Goal: Transaction & Acquisition: Download file/media

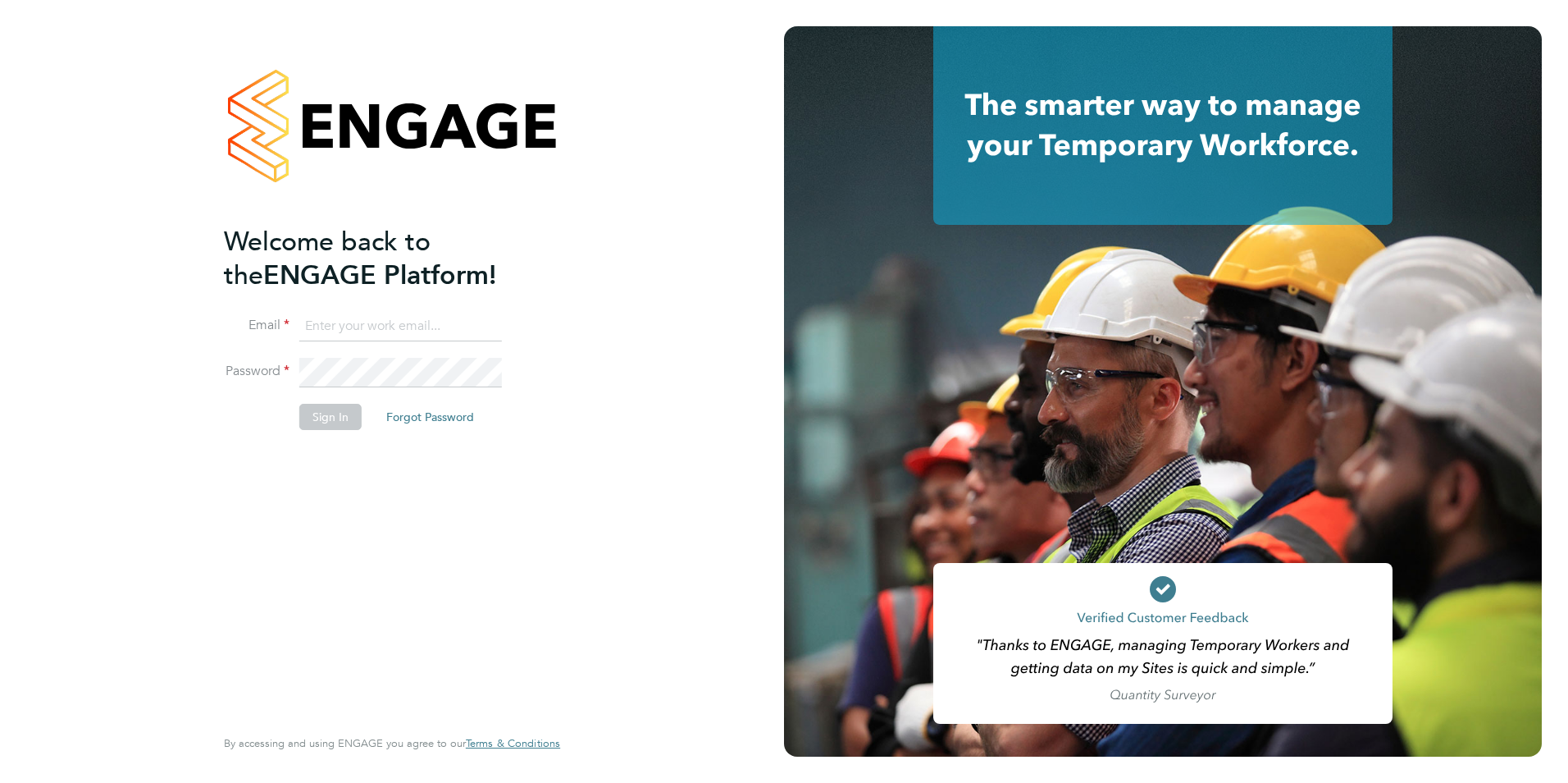
click at [376, 321] on input at bounding box center [400, 326] width 203 height 30
type input "shivaani.solanki@castlefieldrecruitment.com"
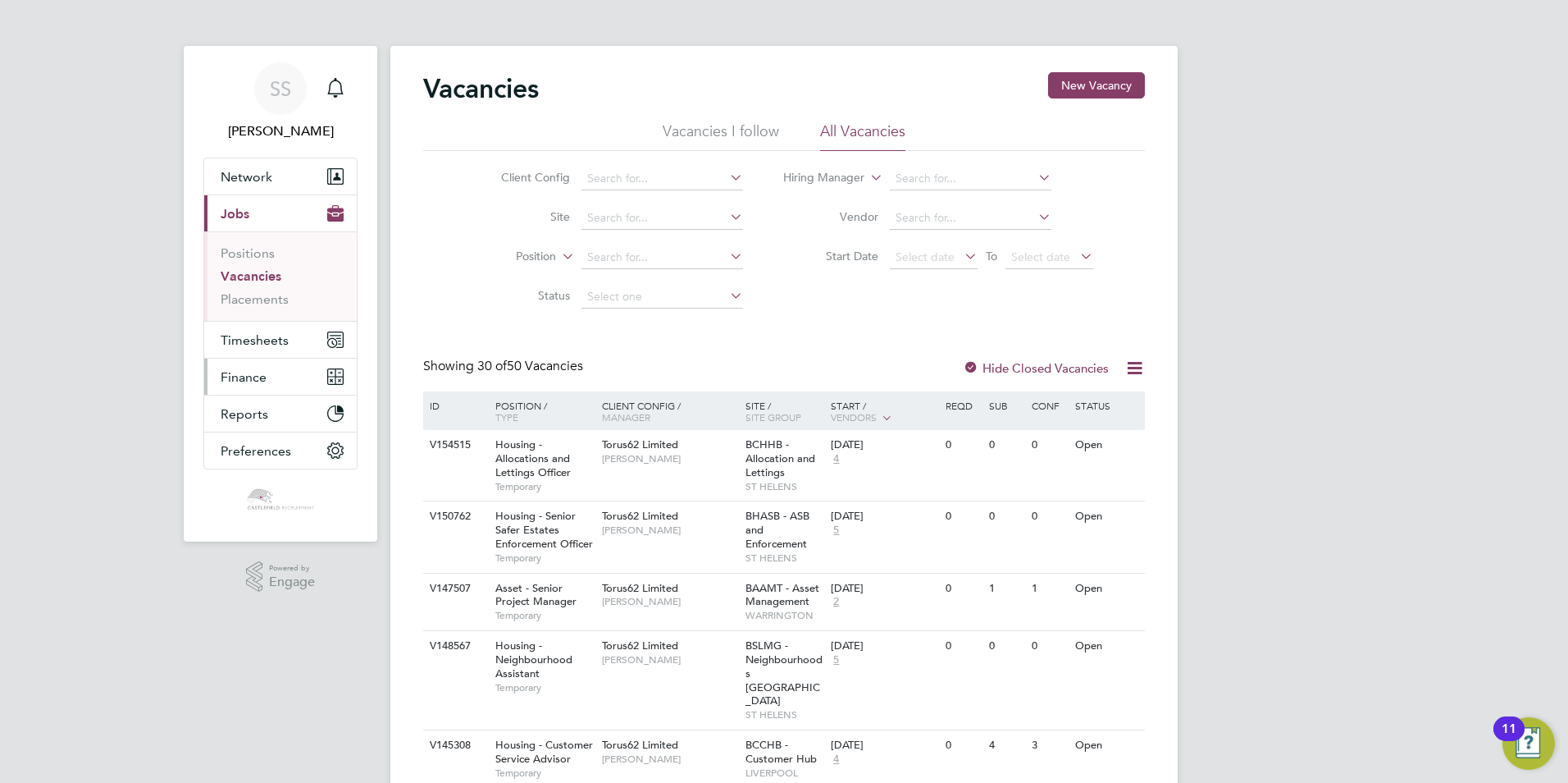
click at [257, 382] on span "Finance" at bounding box center [244, 377] width 46 height 15
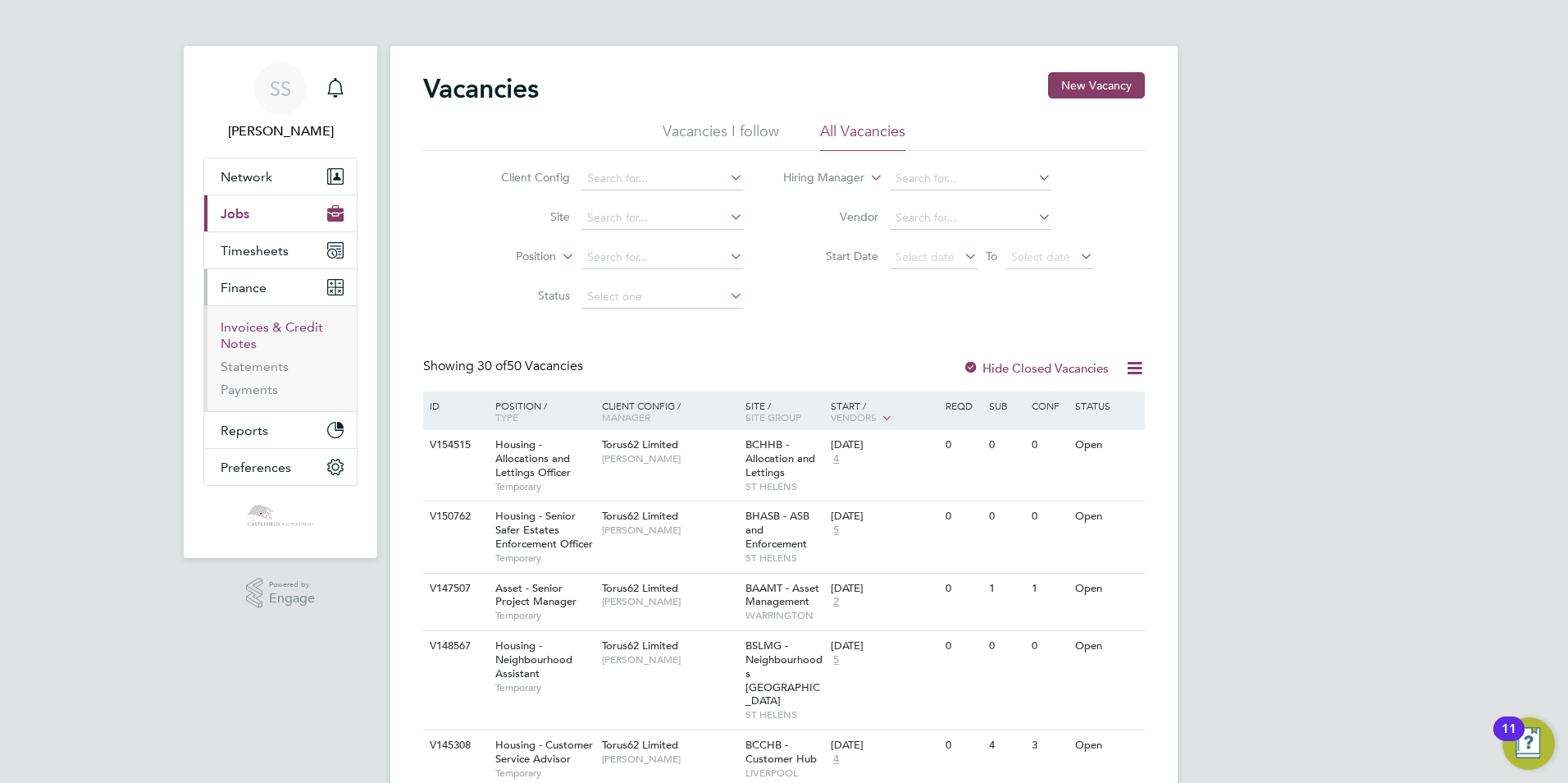
drag, startPoint x: 280, startPoint y: 326, endPoint x: 291, endPoint y: 326, distance: 11.0
click at [280, 326] on link "Invoices & Credit Notes" at bounding box center [271, 335] width 102 height 32
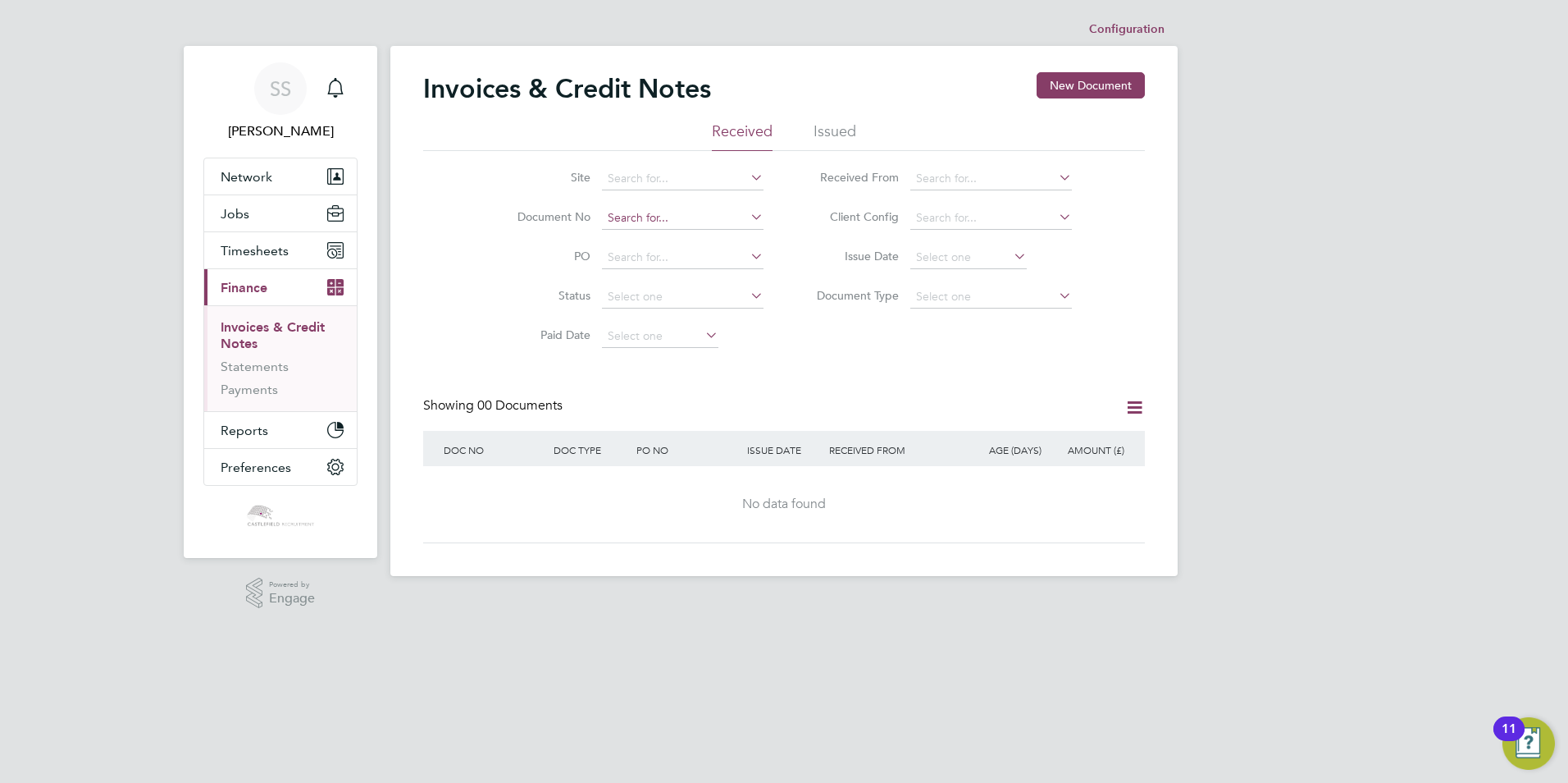
click at [677, 212] on input at bounding box center [682, 218] width 161 height 23
click at [834, 109] on div "Invoices & Credit Notes New Document" at bounding box center [784, 97] width 721 height 49
click at [842, 129] on li "Issued" at bounding box center [834, 136] width 43 height 30
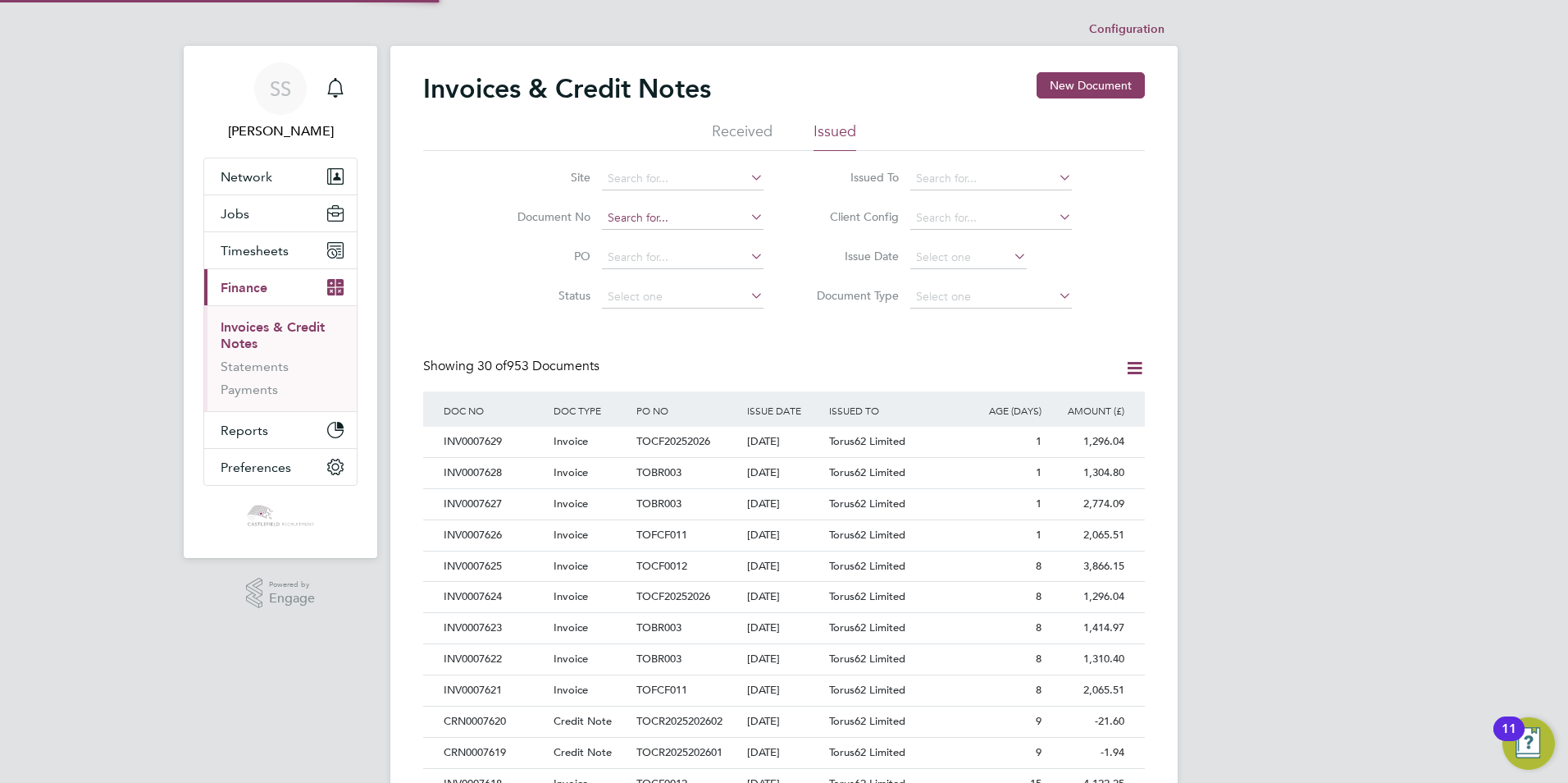
click at [678, 222] on input at bounding box center [682, 218] width 161 height 23
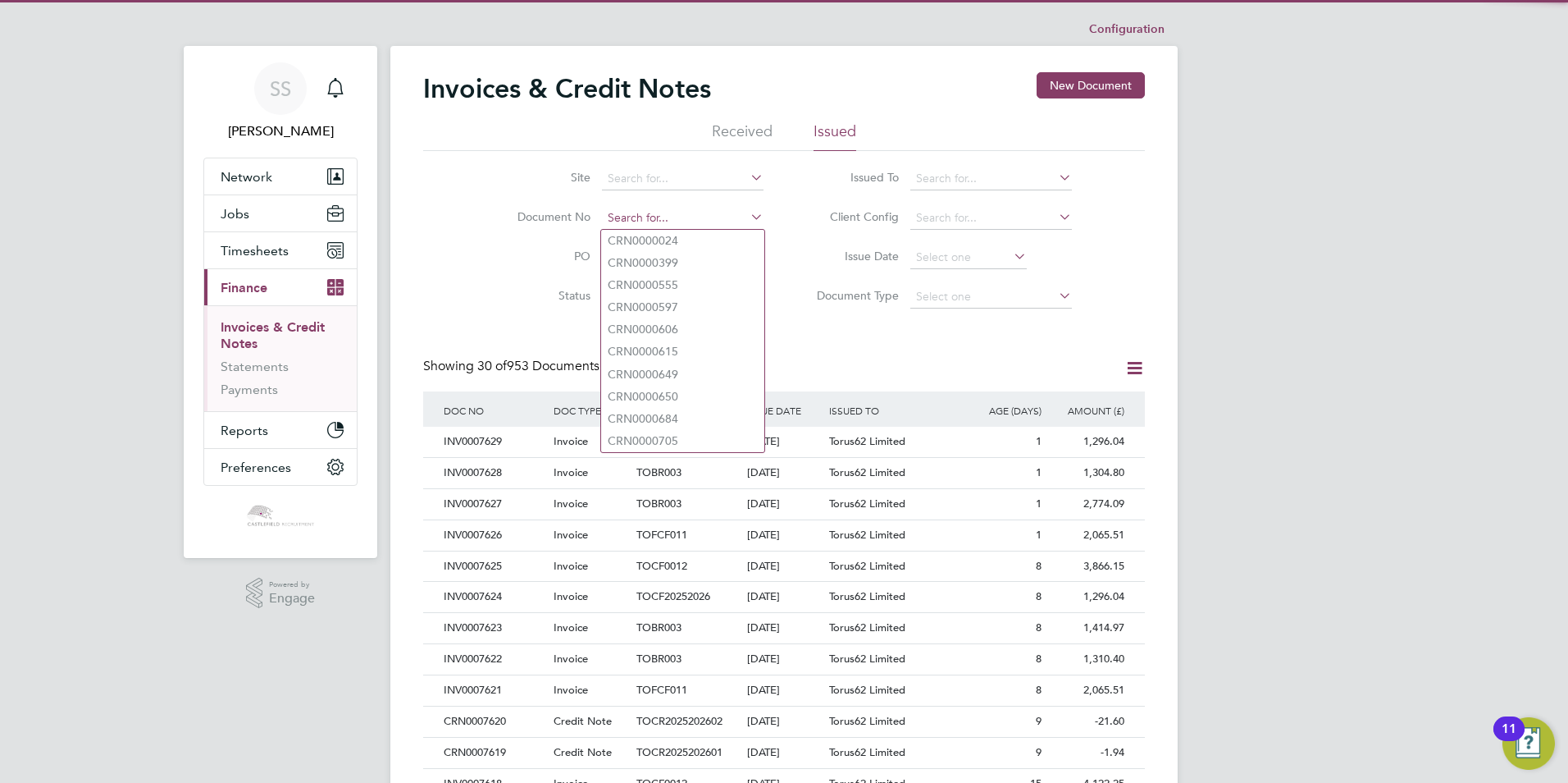
paste input "7525"
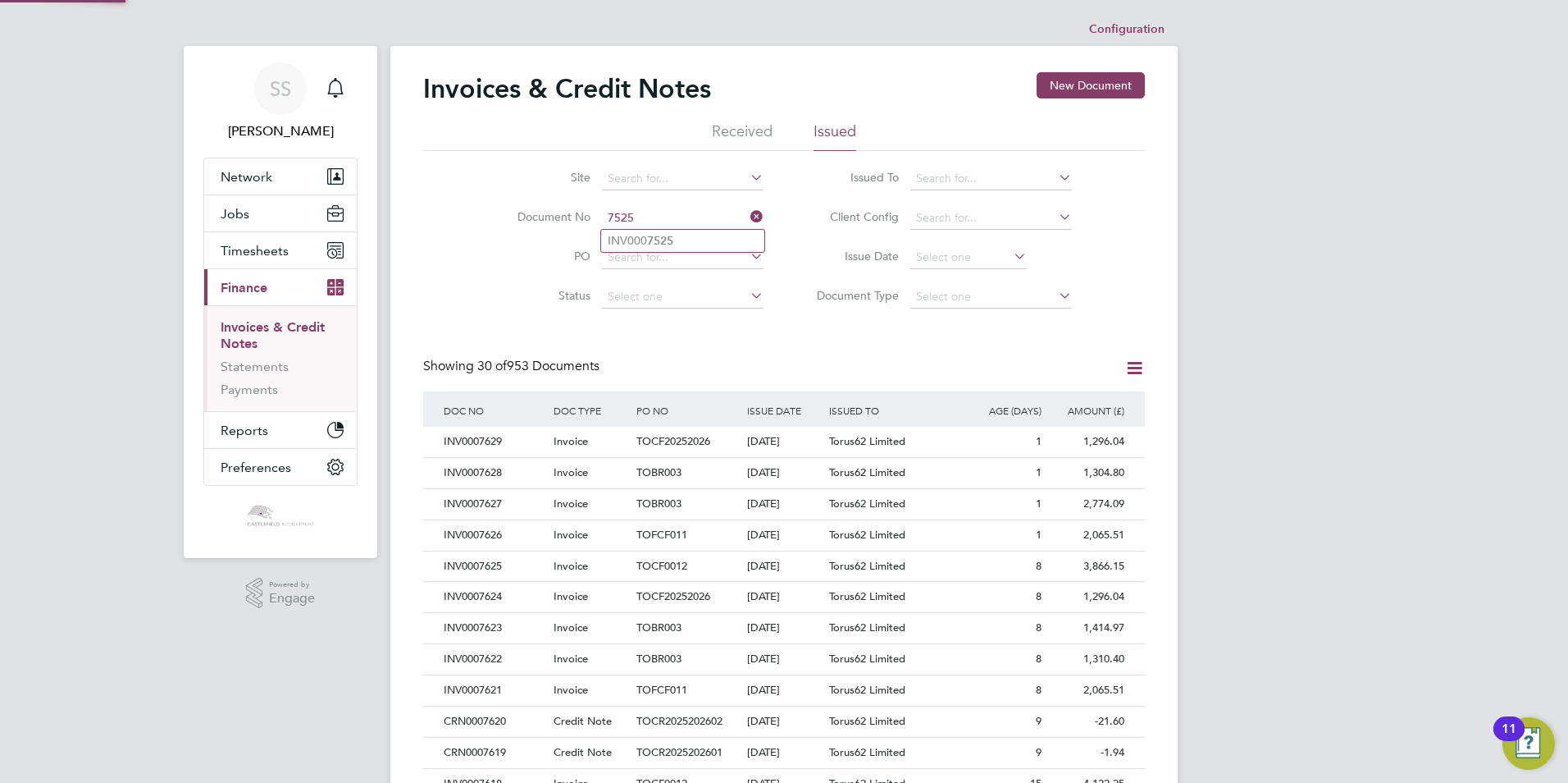
click at [683, 242] on li "INV000 7525" at bounding box center [682, 240] width 163 height 22
type input "INV0007525"
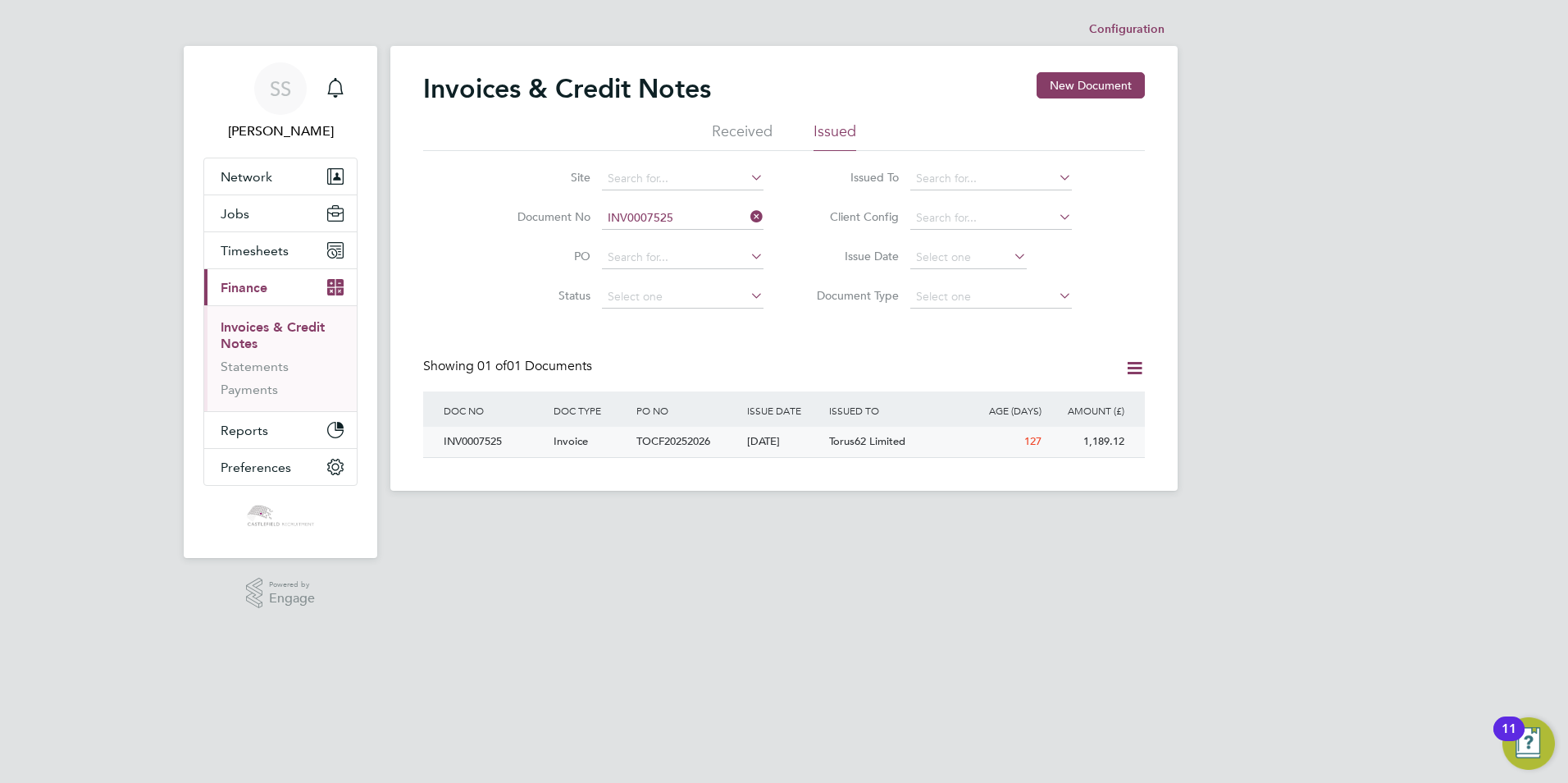
click at [819, 440] on div "[DATE]" at bounding box center [784, 442] width 83 height 31
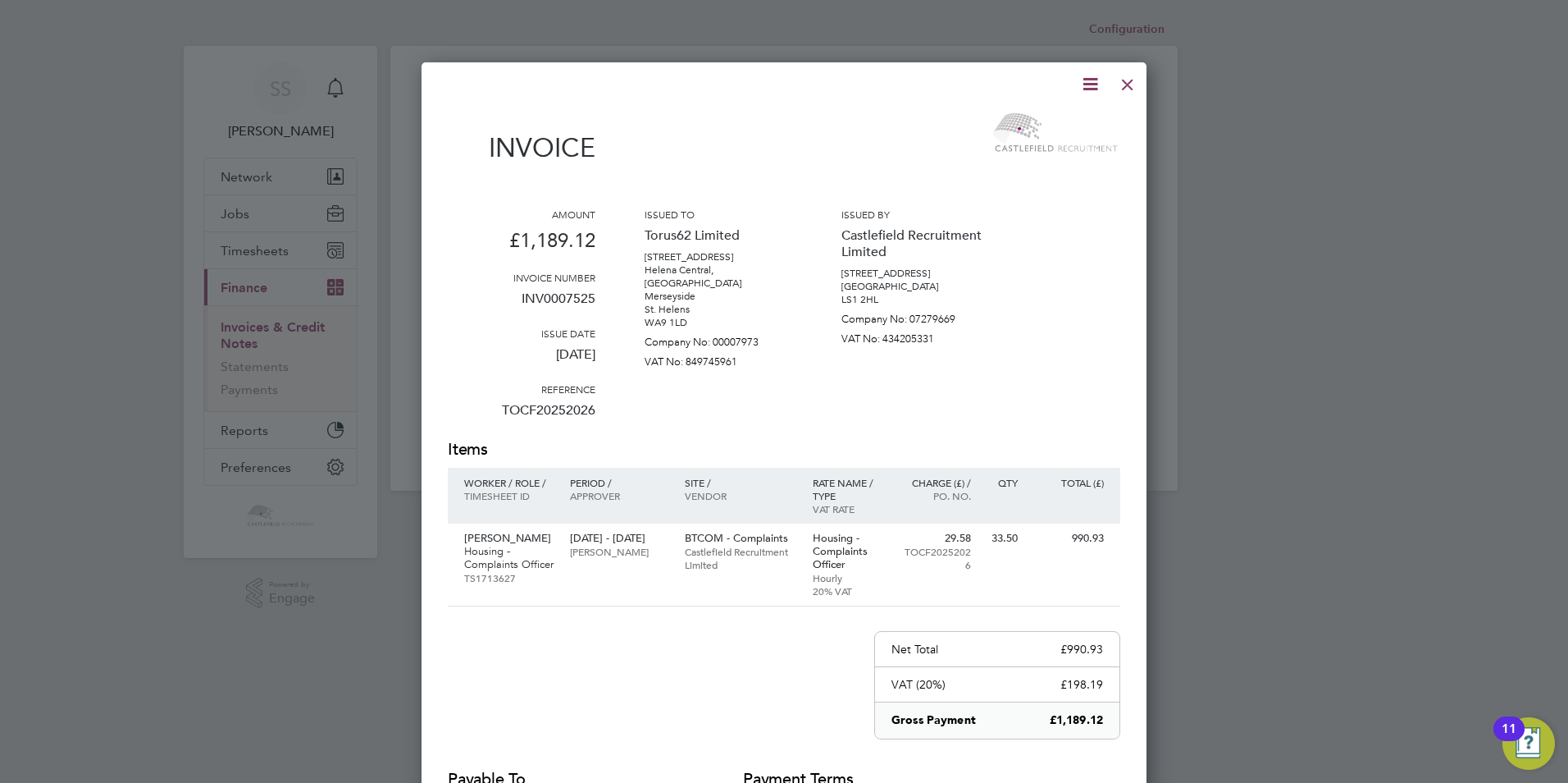
click at [1087, 84] on icon at bounding box center [1089, 83] width 20 height 20
click at [1022, 126] on li "Download Invoice" at bounding box center [1041, 123] width 113 height 23
click at [926, 667] on div "VAT (20%) £198.19" at bounding box center [998, 685] width 245 height 35
click at [1133, 82] on div at bounding box center [1127, 80] width 30 height 30
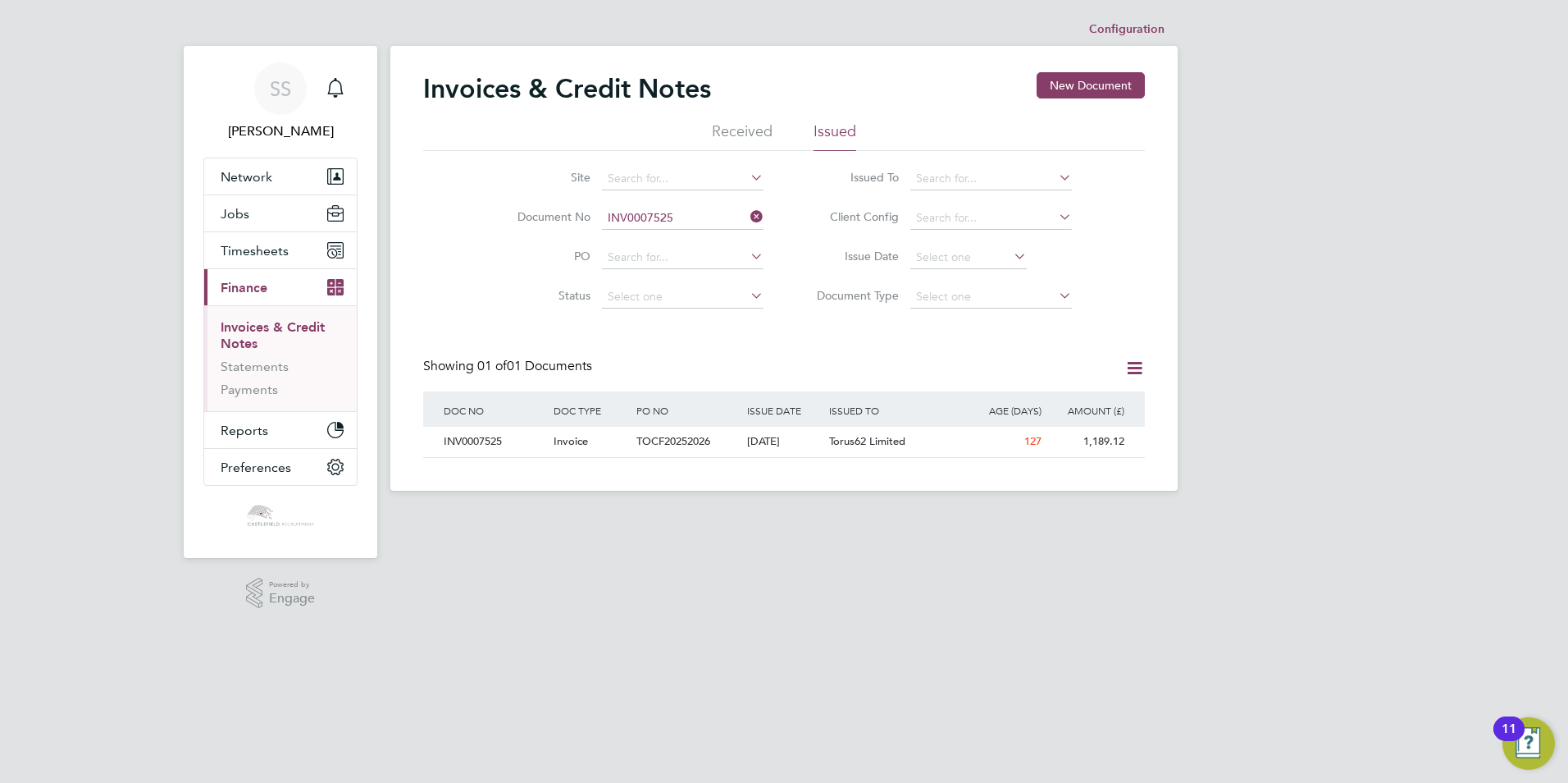
click at [771, 352] on div "Invoices & Credit Notes New Document Received Issued Site Document No INV000752…" at bounding box center [784, 265] width 721 height 385
